Goal: Find specific page/section: Find specific page/section

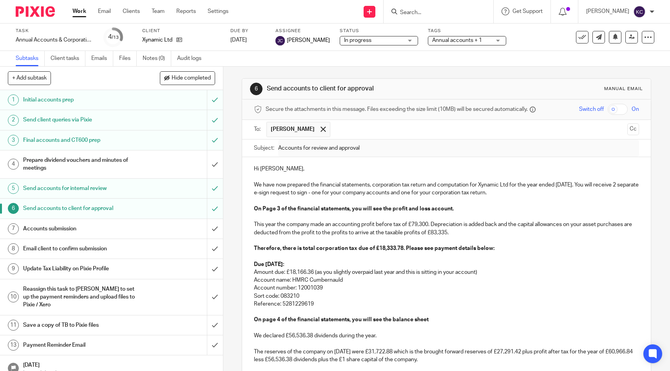
click at [374, 340] on p at bounding box center [446, 344] width 385 height 8
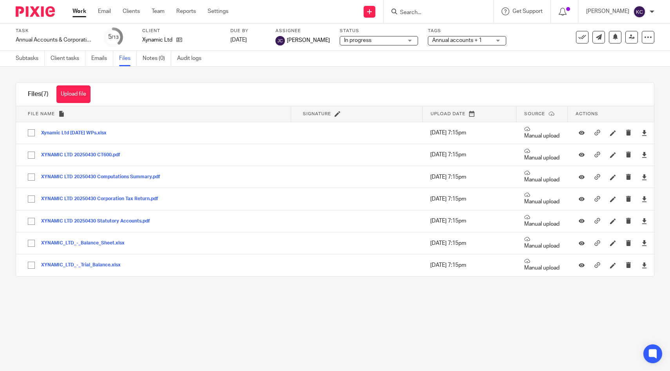
click at [426, 9] on input "Search" at bounding box center [434, 12] width 71 height 7
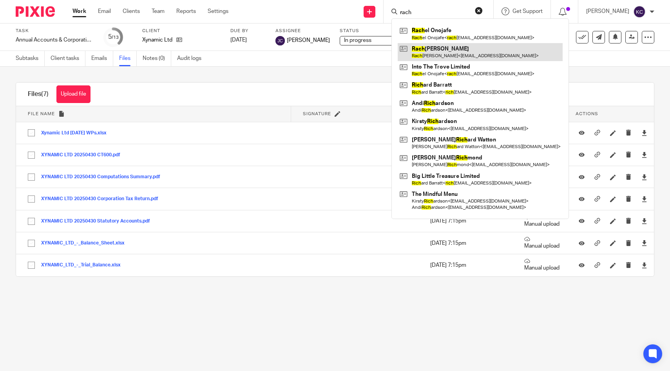
type input "rach"
click at [454, 50] on link at bounding box center [480, 52] width 165 height 18
